Goal: Information Seeking & Learning: Find specific fact

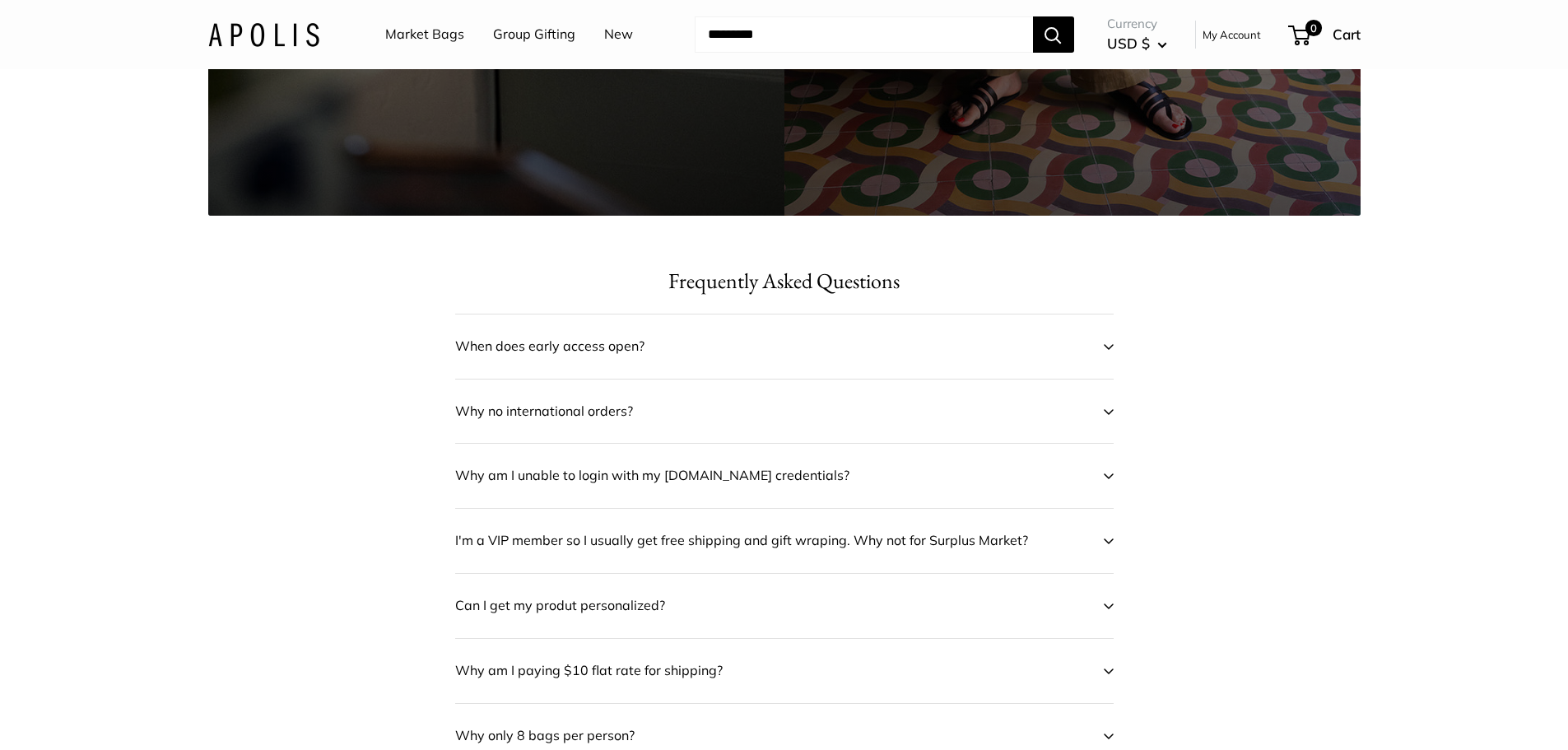
scroll to position [659, 0]
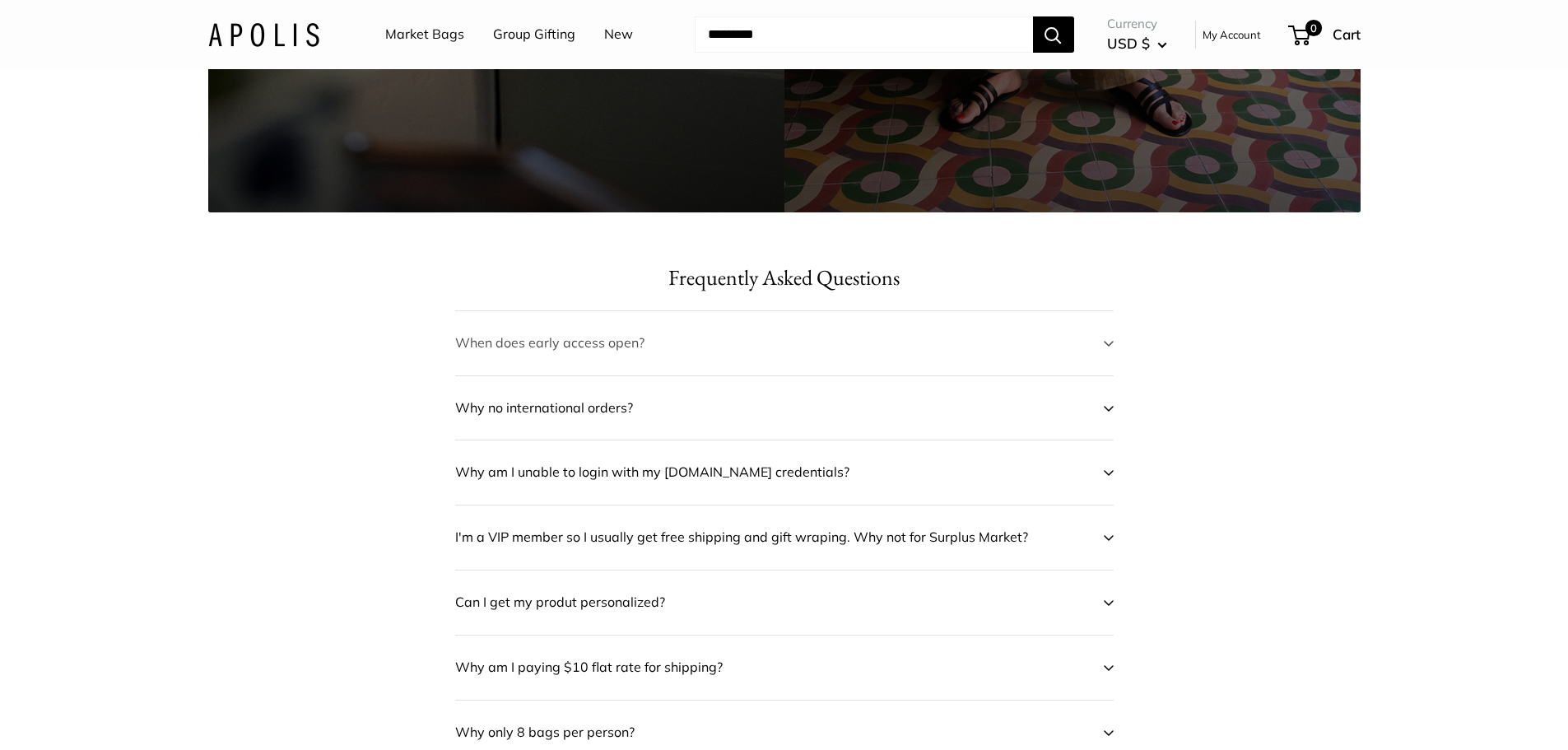
click at [614, 339] on span "When does early access open?" at bounding box center [773, 343] width 635 height 25
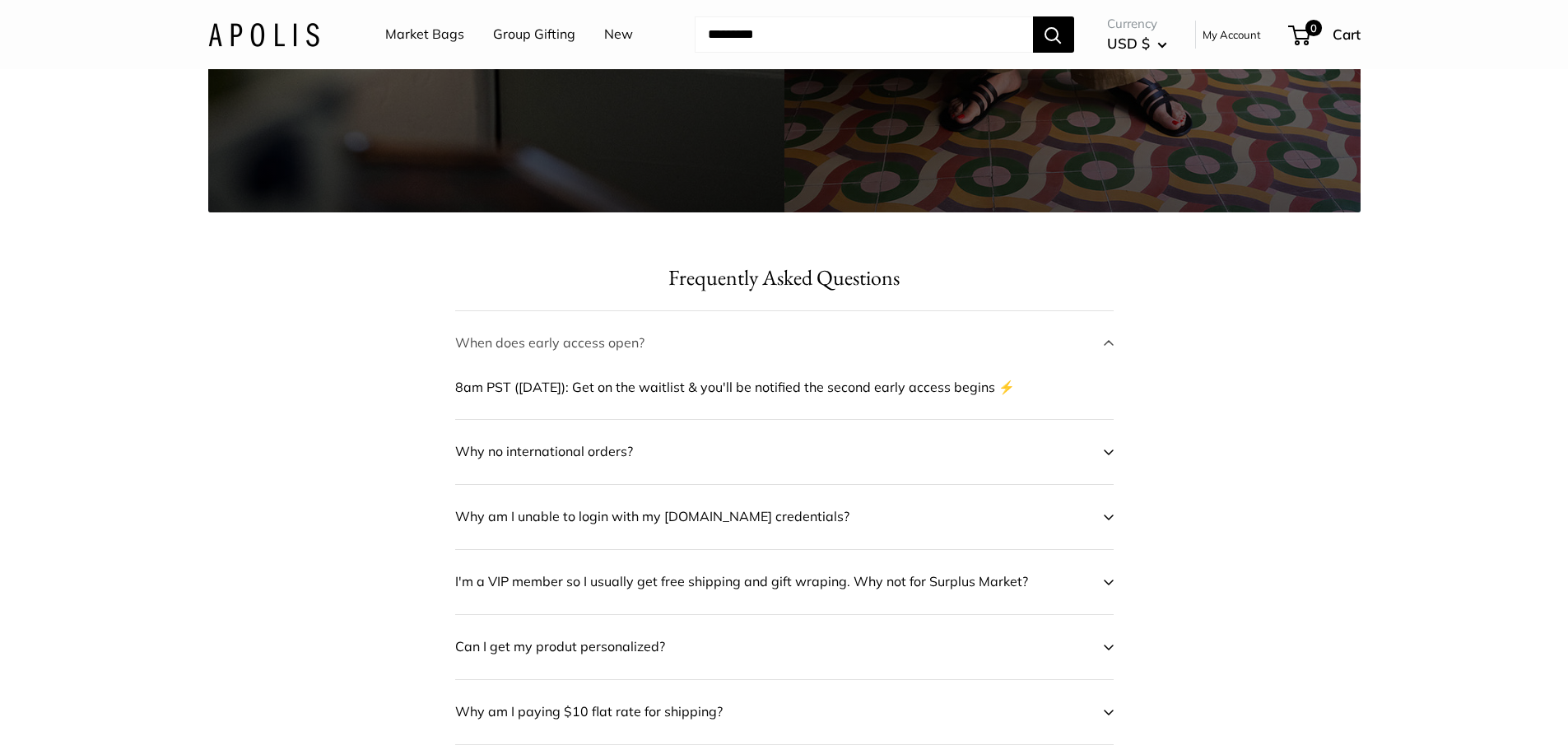
click at [614, 339] on span "When does early access open?" at bounding box center [773, 343] width 635 height 25
